Goal: Information Seeking & Learning: Compare options

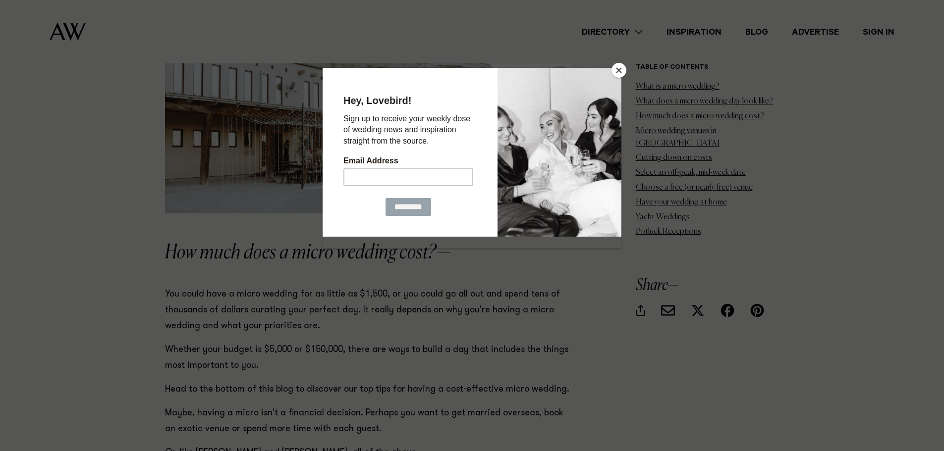
scroll to position [1685, 0]
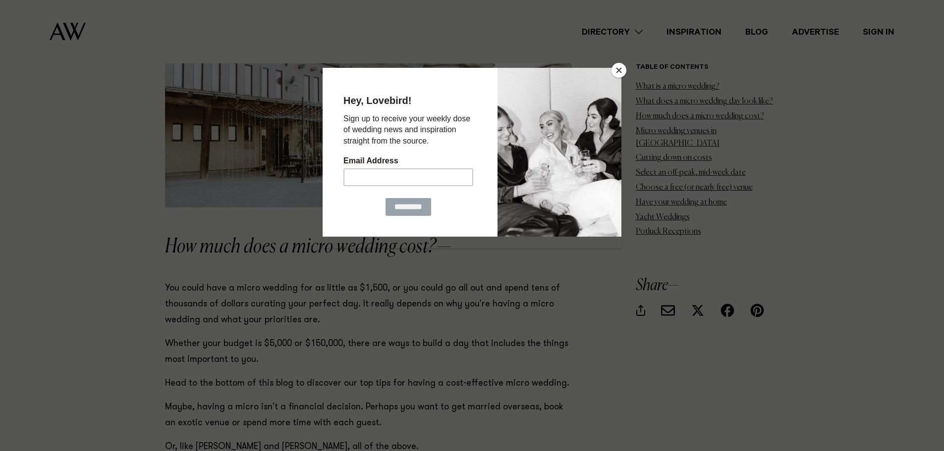
click at [621, 66] on button "Close" at bounding box center [618, 70] width 15 height 15
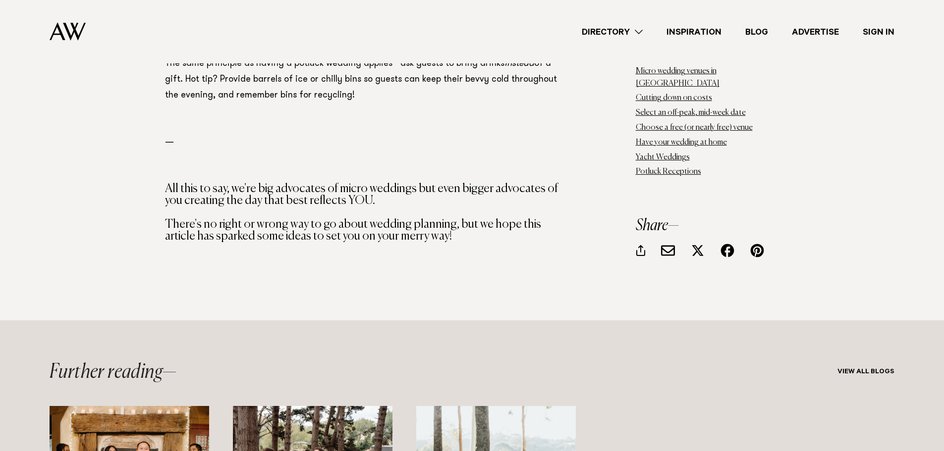
scroll to position [17095, 0]
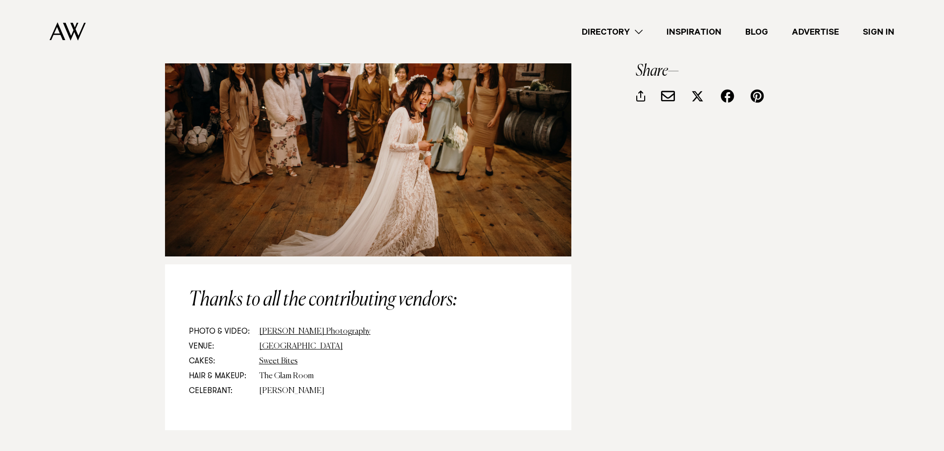
scroll to position [8473, 0]
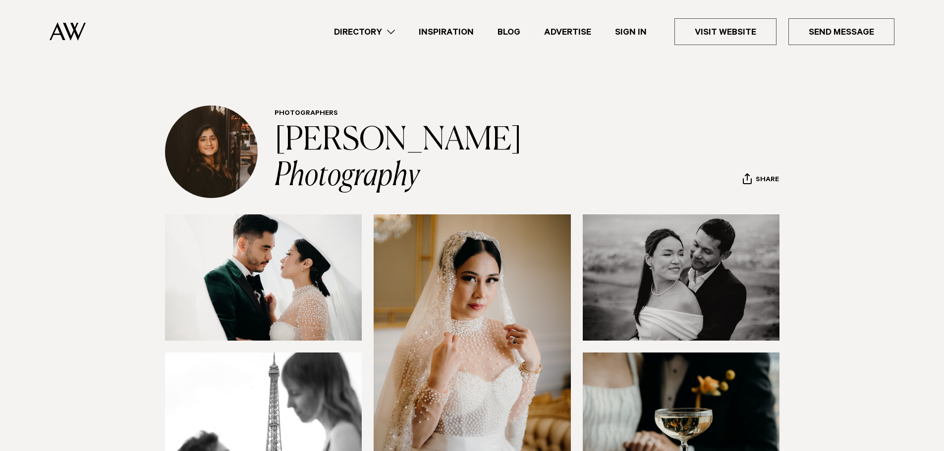
click at [381, 34] on link "Directory" at bounding box center [364, 31] width 85 height 13
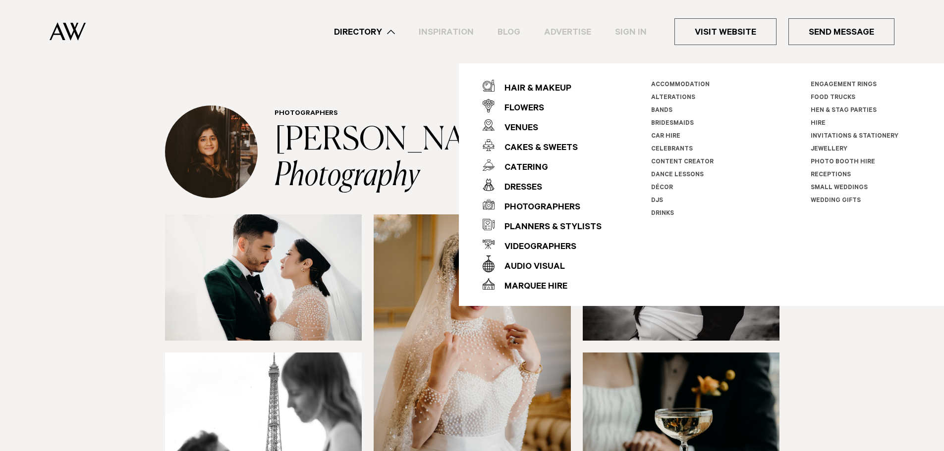
click at [841, 360] on section at bounding box center [472, 437] width 944 height 444
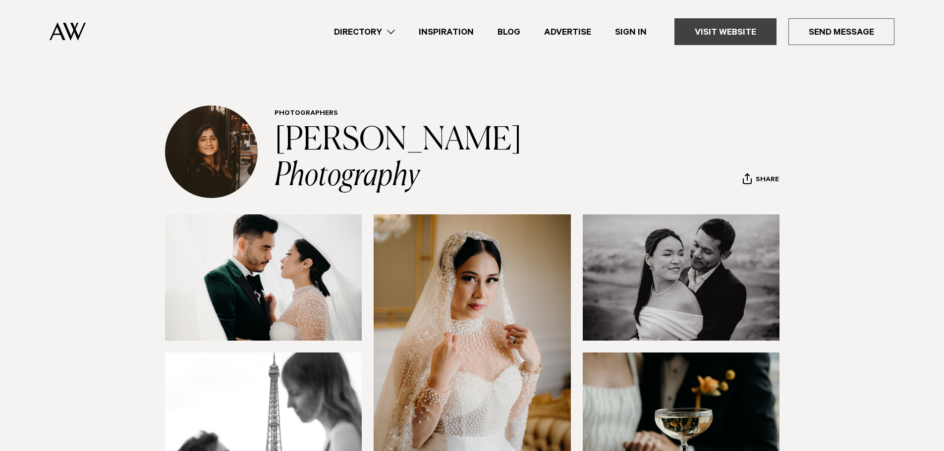
click at [719, 28] on link "Visit Website" at bounding box center [725, 31] width 102 height 27
click at [374, 32] on link "Directory" at bounding box center [364, 31] width 85 height 13
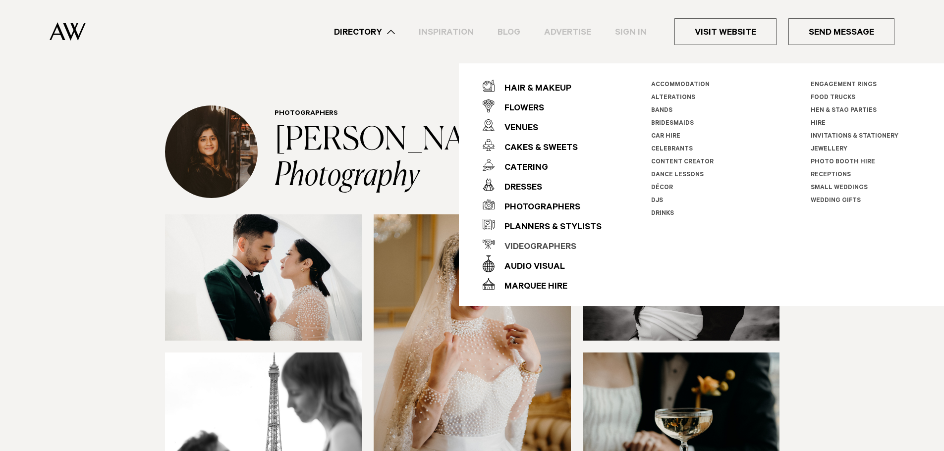
click at [554, 252] on div "Videographers" at bounding box center [536, 248] width 82 height 20
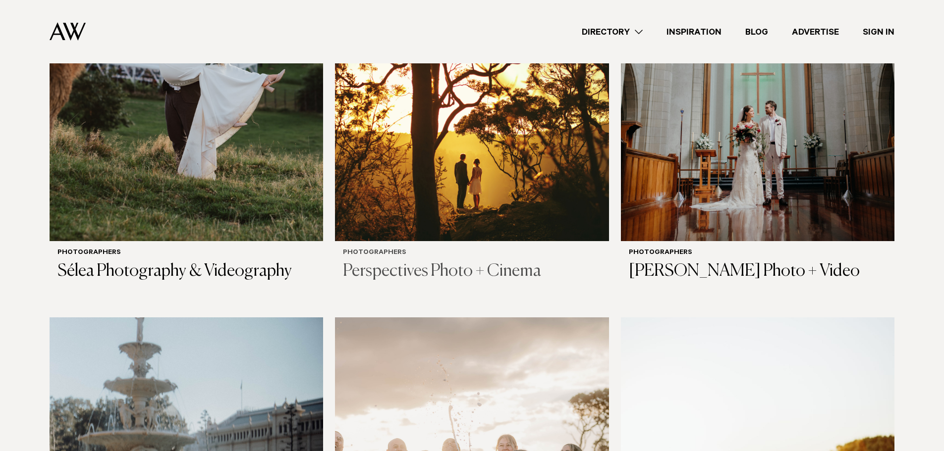
scroll to position [496, 0]
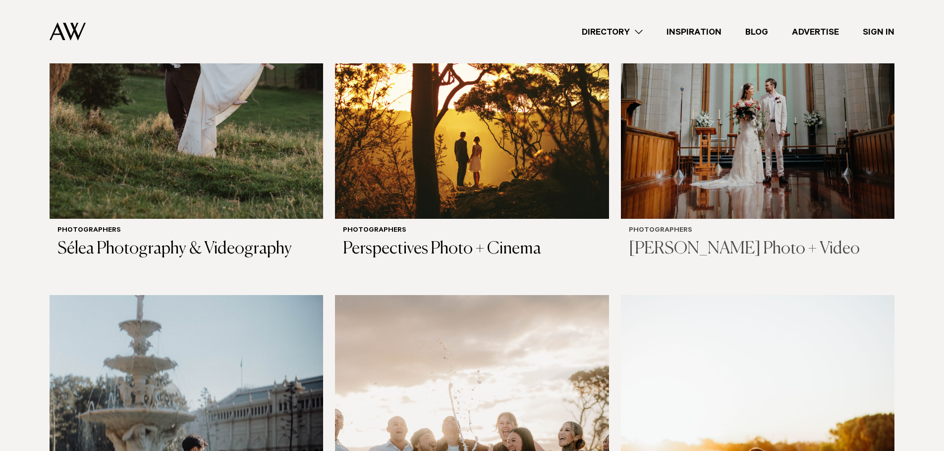
click at [749, 244] on h3 "[PERSON_NAME] Photo + Video" at bounding box center [758, 249] width 258 height 20
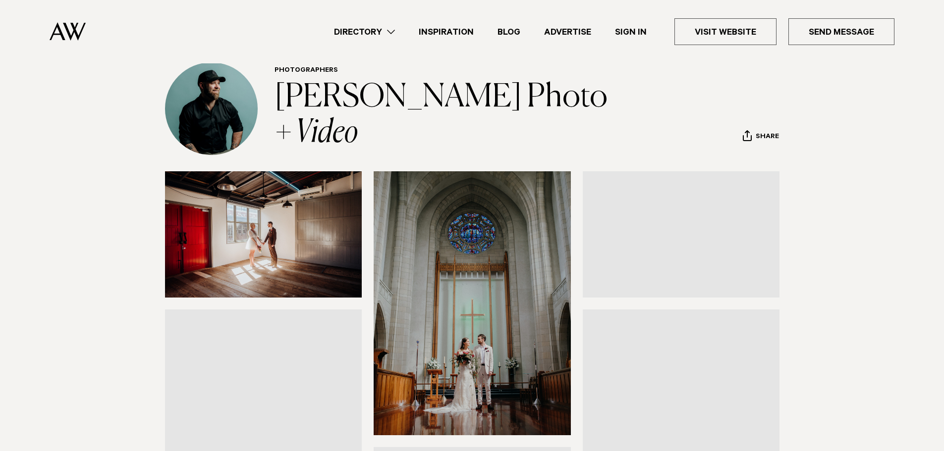
scroll to position [149, 0]
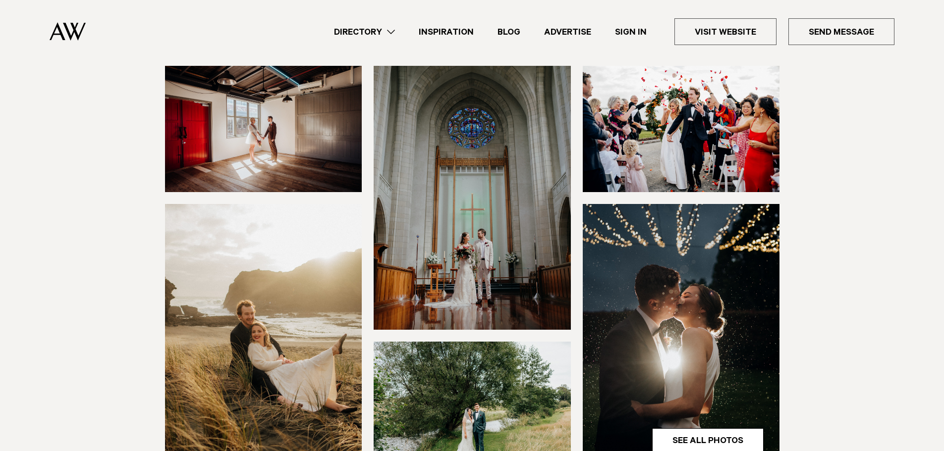
click at [521, 245] on img at bounding box center [472, 198] width 197 height 264
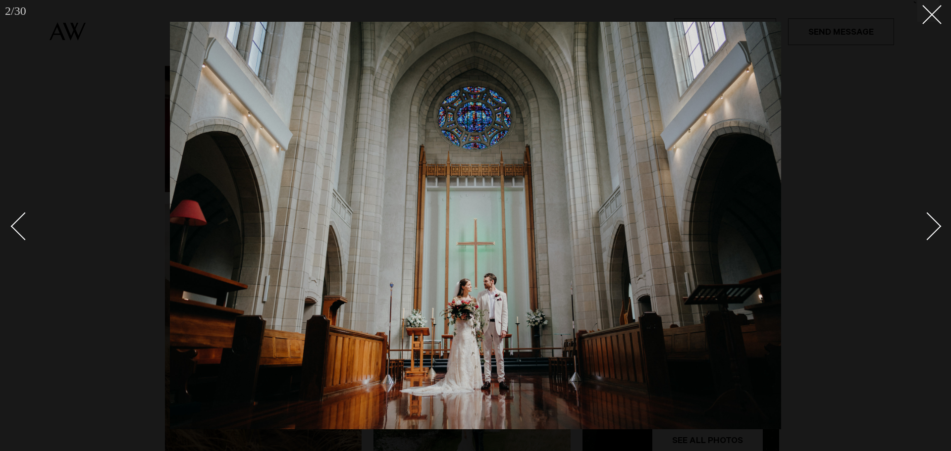
click at [933, 229] on div "Next slide" at bounding box center [928, 226] width 28 height 28
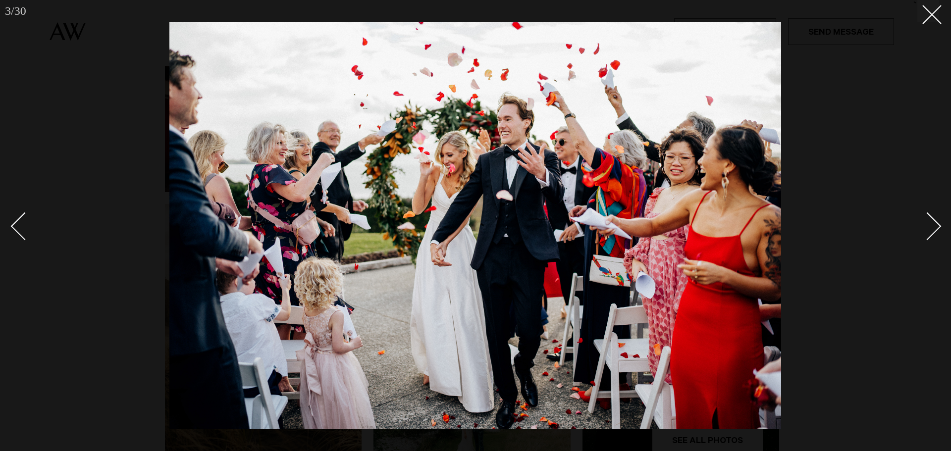
click at [933, 229] on div "Next slide" at bounding box center [928, 226] width 28 height 28
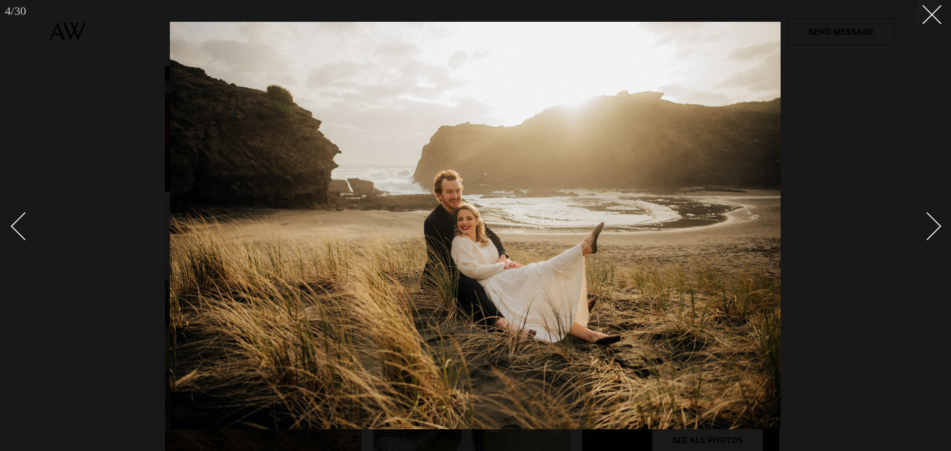
click at [933, 23] on div at bounding box center [475, 225] width 951 height 451
